Goal: Navigation & Orientation: Go to known website

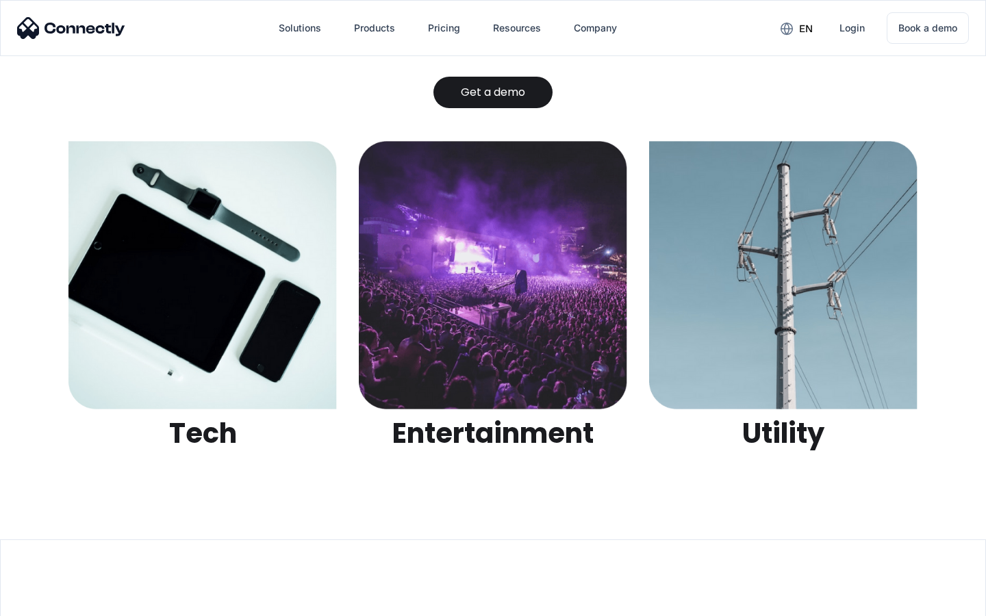
scroll to position [4319, 0]
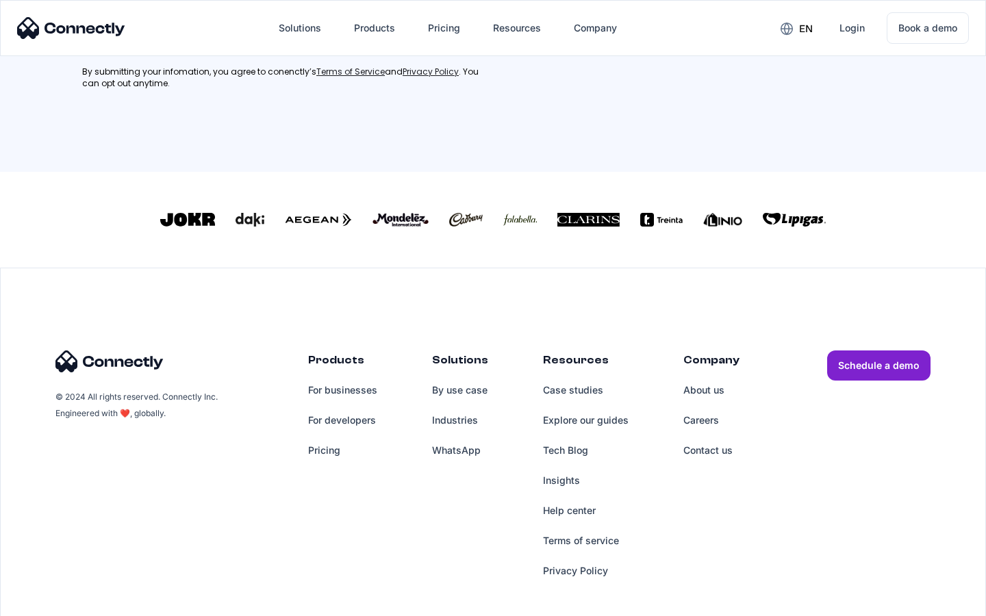
scroll to position [616, 0]
